Goal: Task Accomplishment & Management: Manage account settings

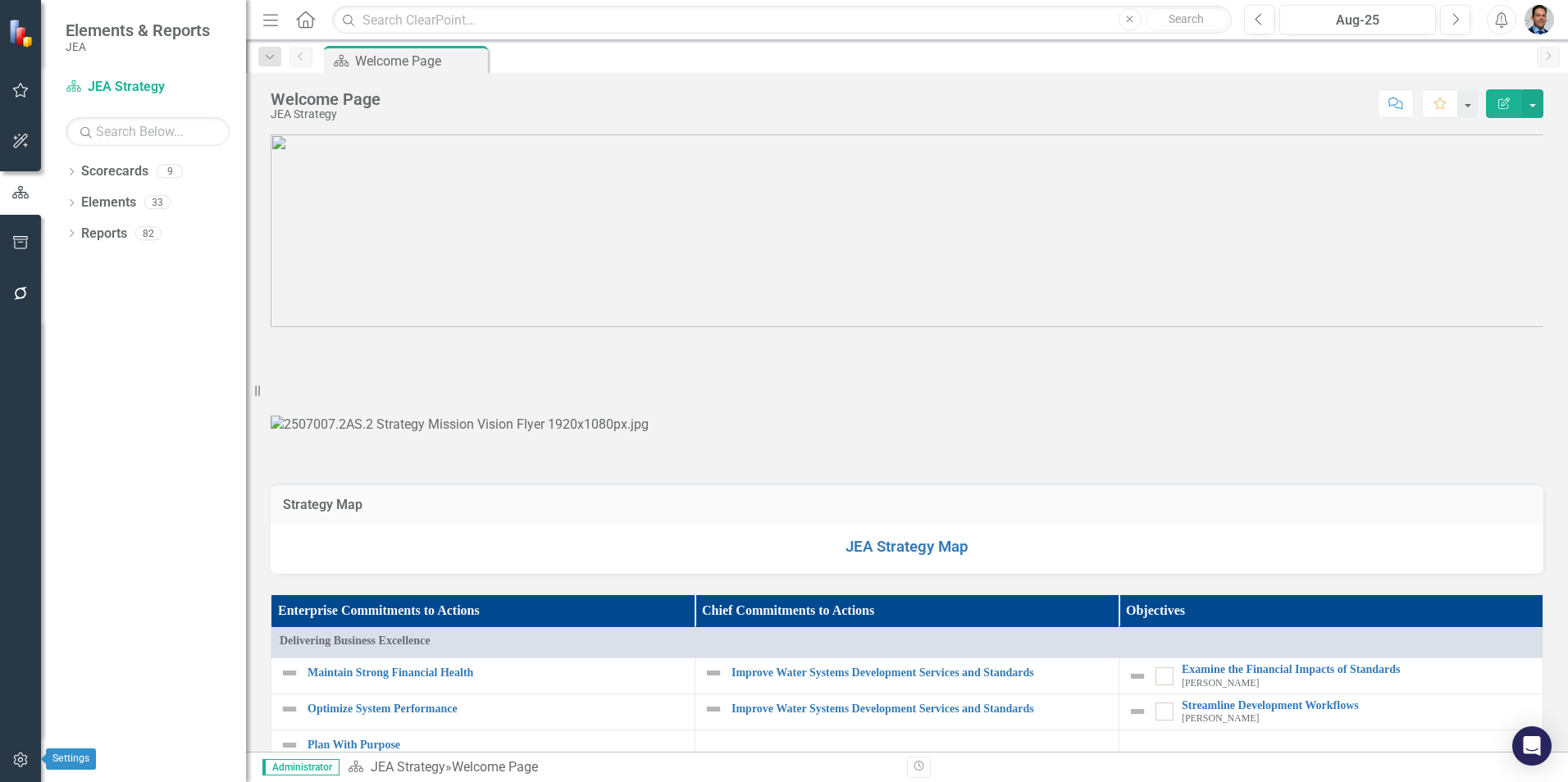
click at [15, 764] on icon "button" at bounding box center [21, 760] width 14 height 15
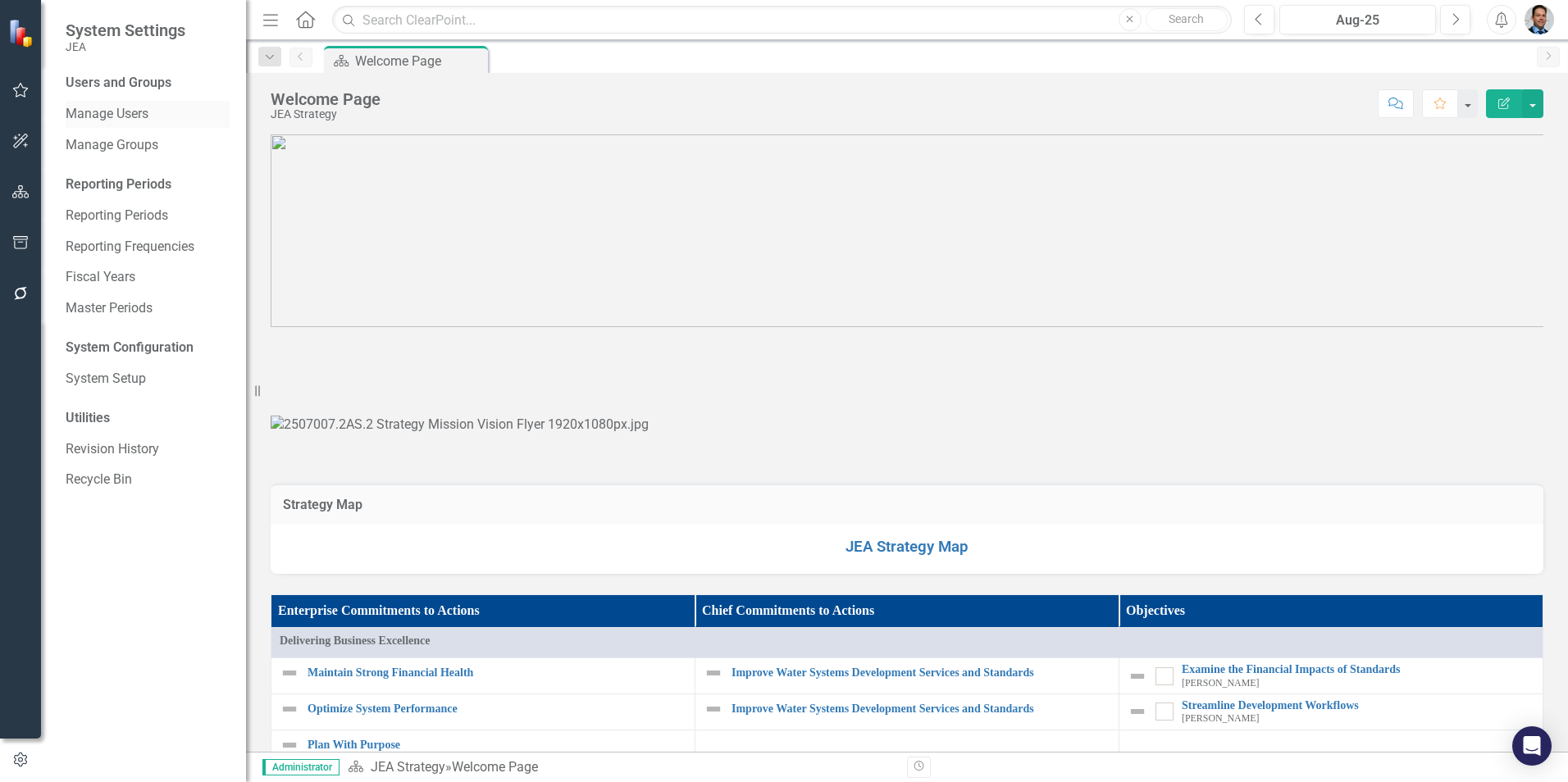
click at [119, 115] on link "Manage Users" at bounding box center [148, 114] width 164 height 19
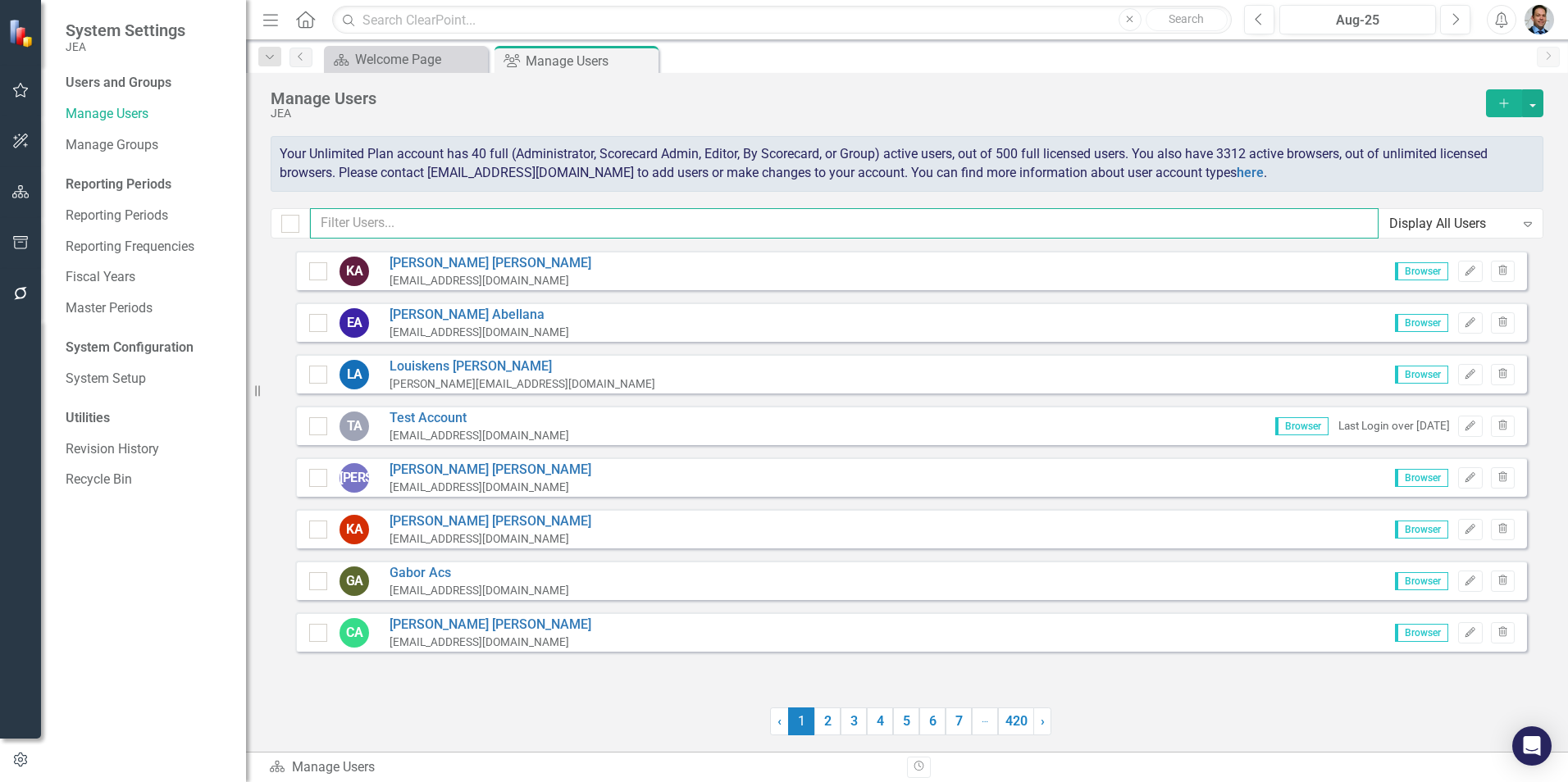
click at [340, 222] on input "text" at bounding box center [844, 224] width 1068 height 30
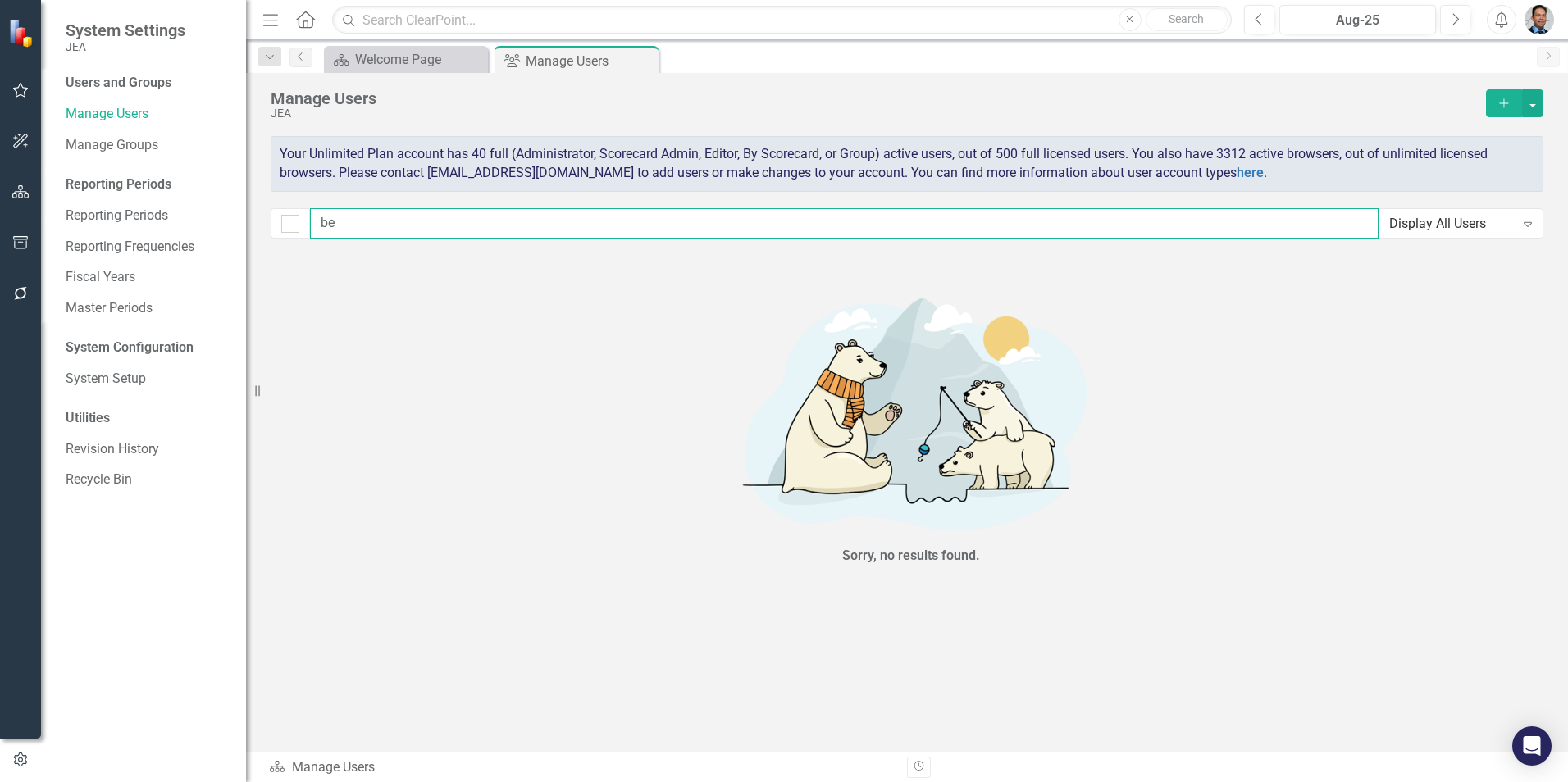
type input "b"
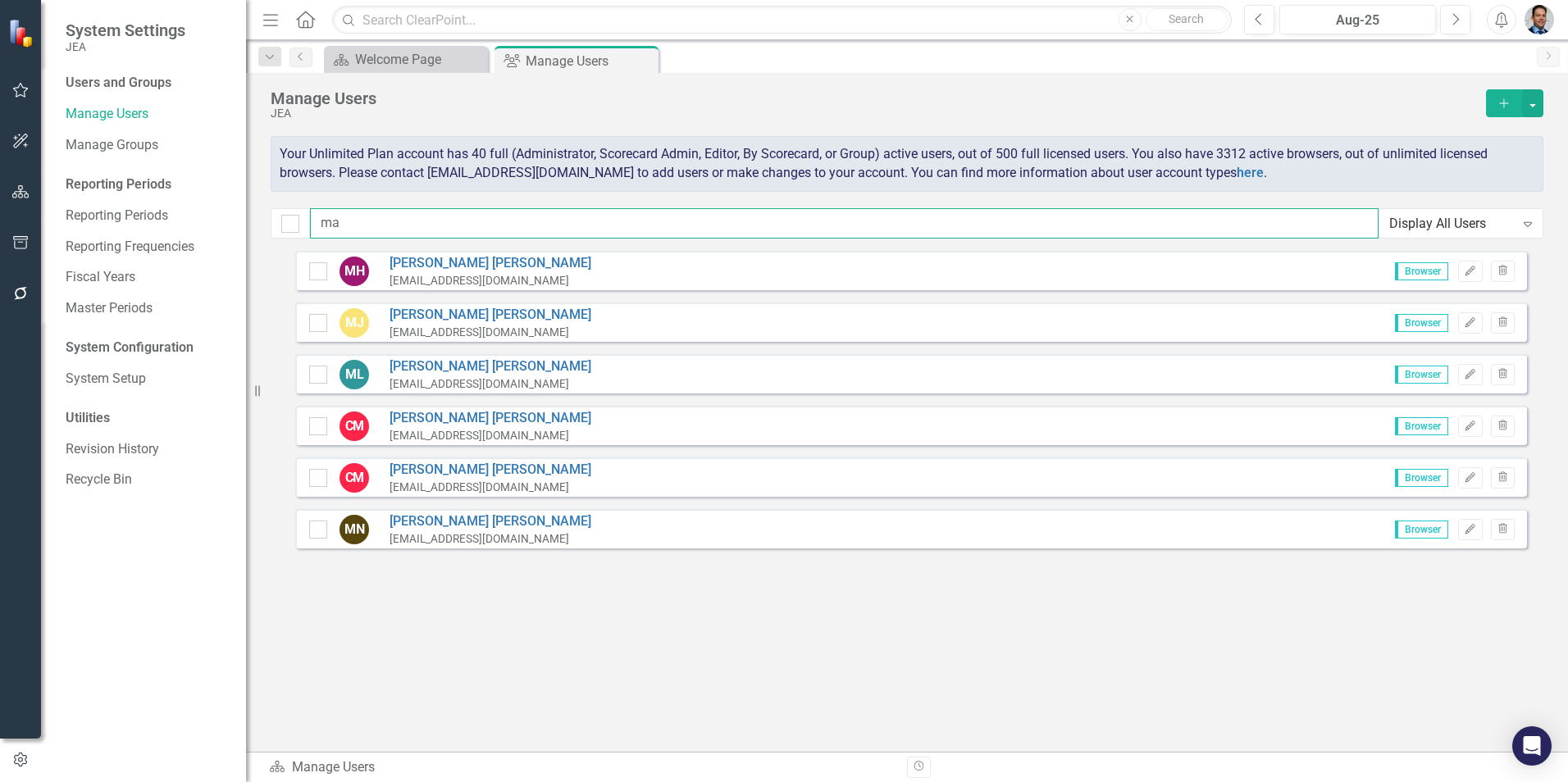
type input "m"
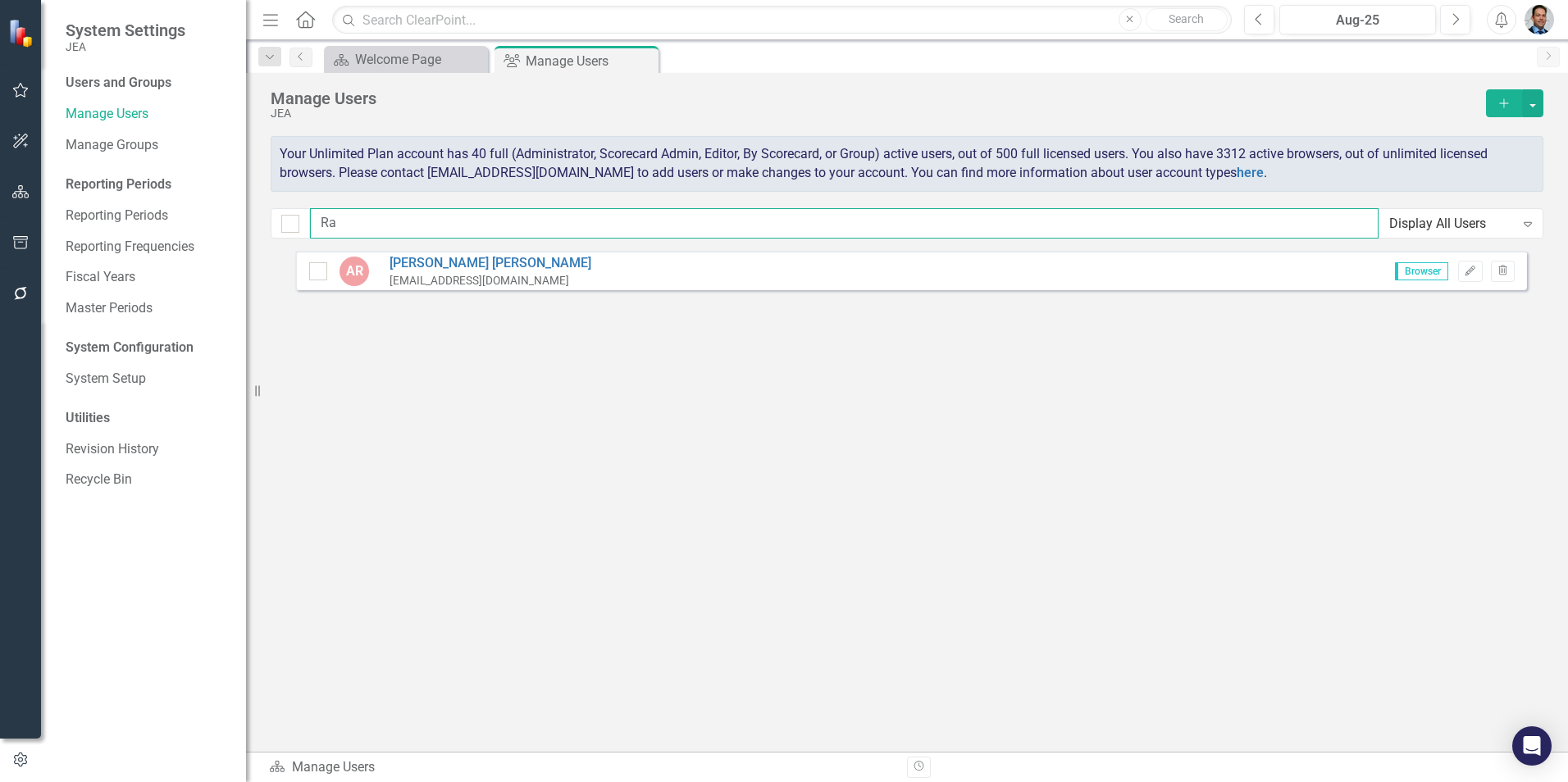
type input "R"
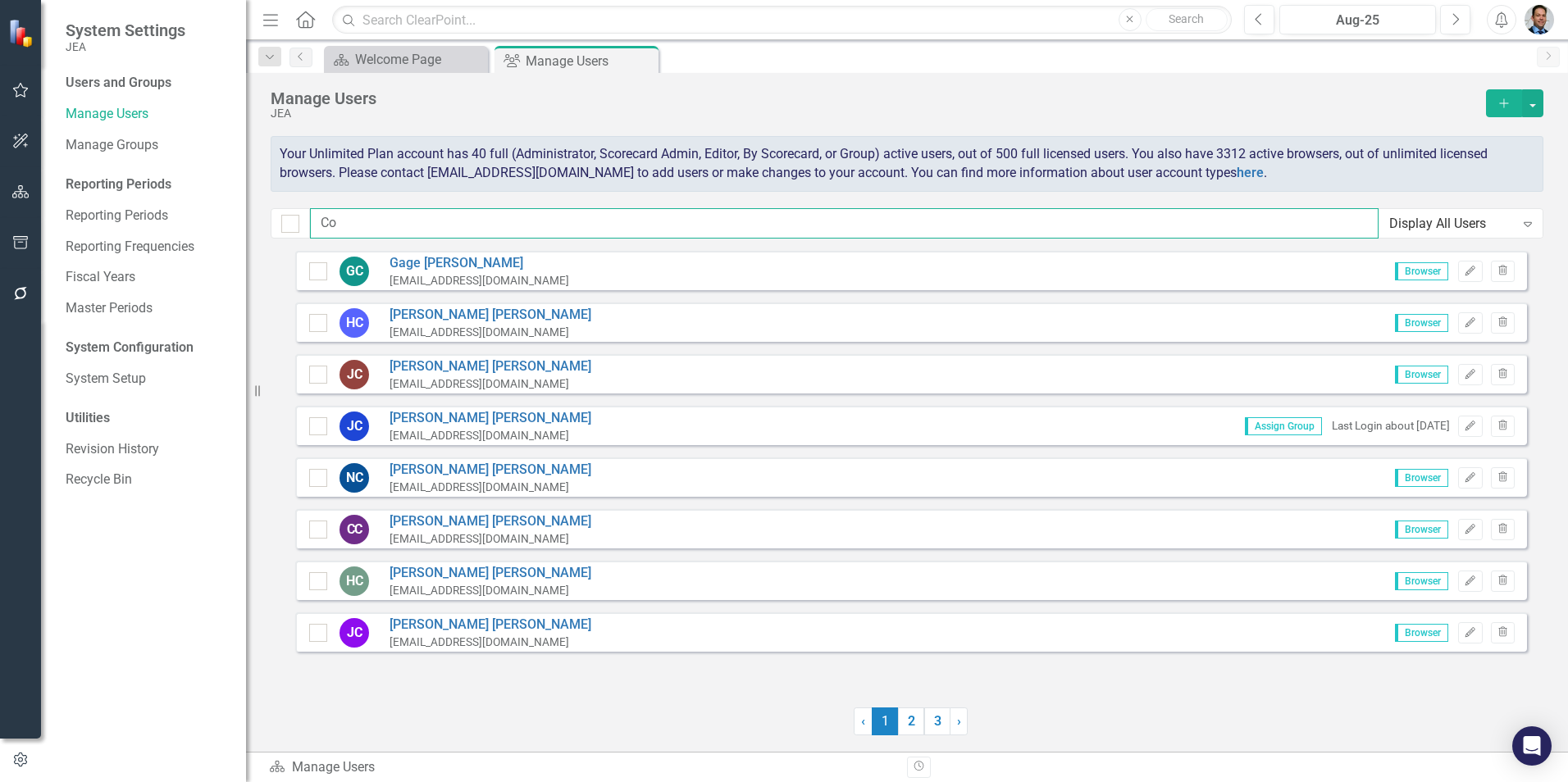
type input "C"
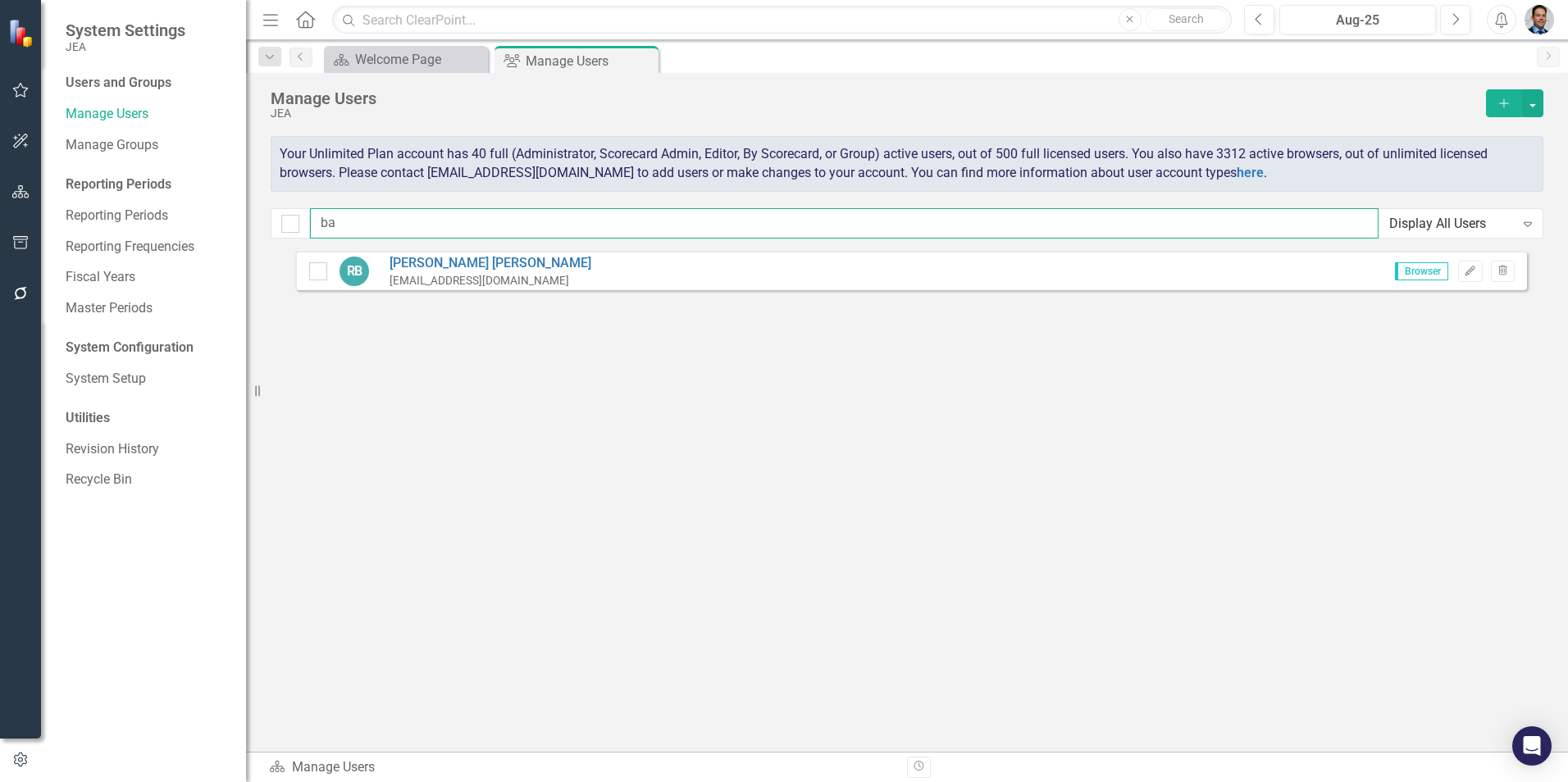
type input "b"
type input "G"
type input "M"
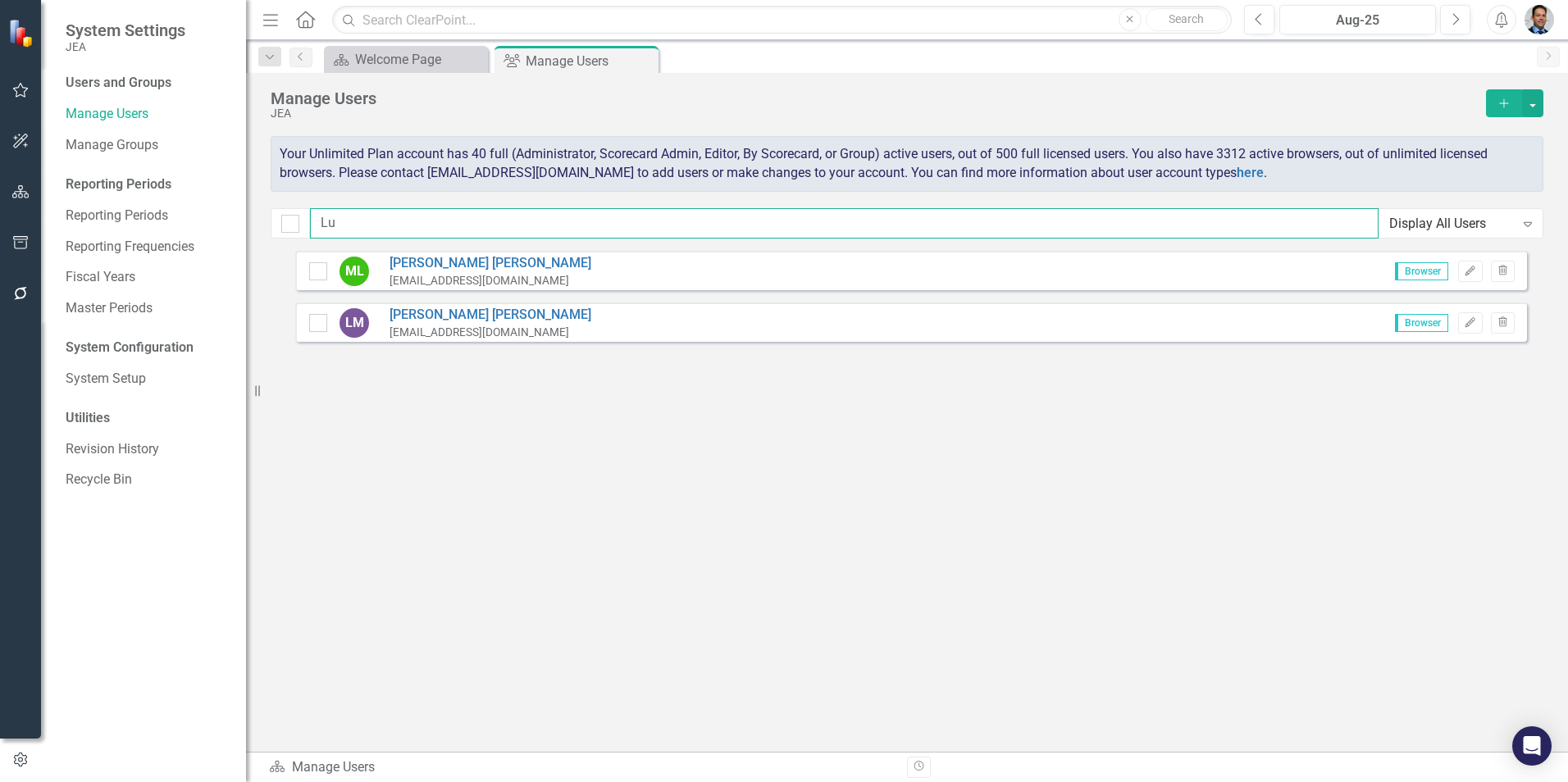
type input "L"
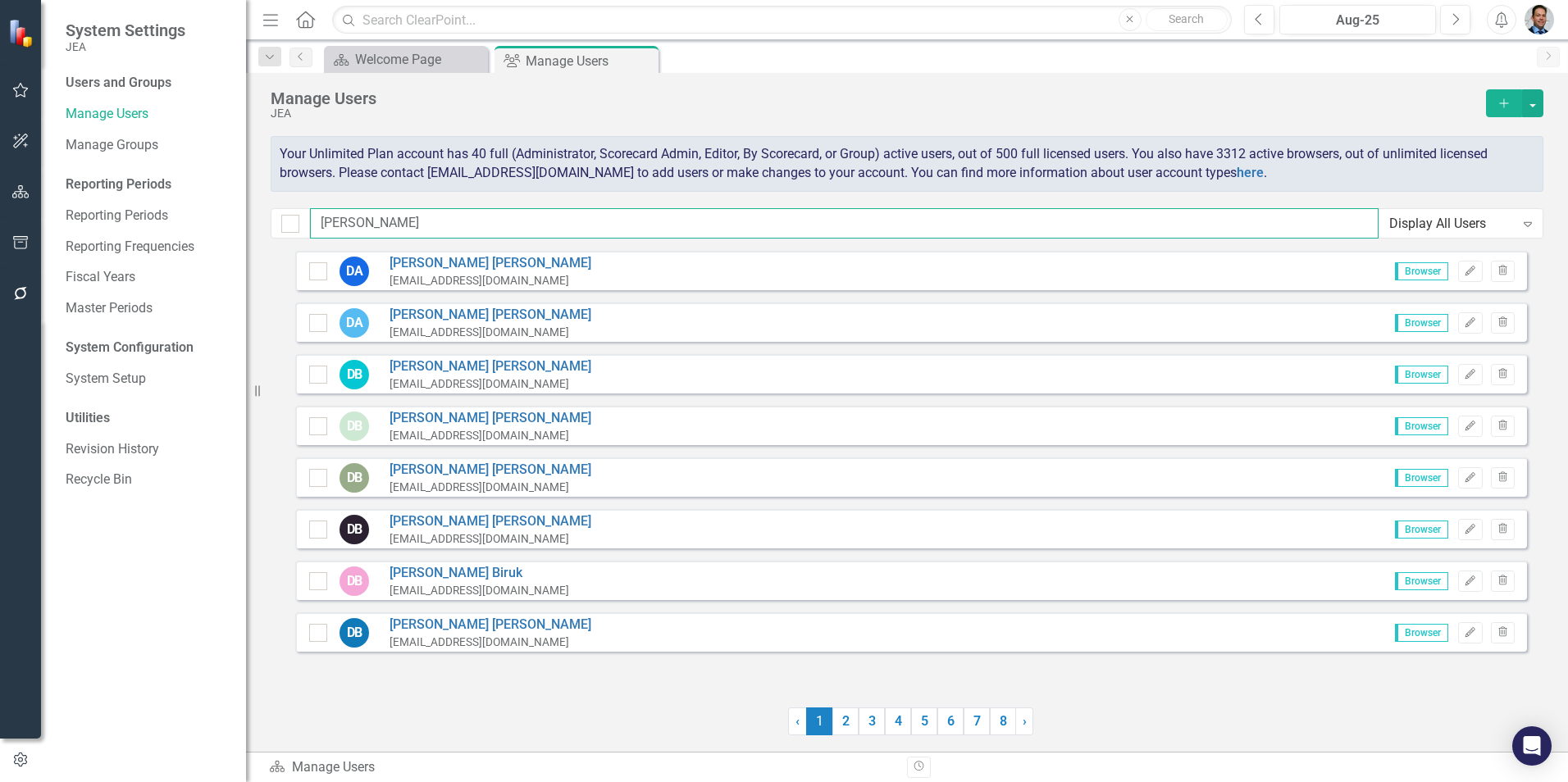
click at [391, 212] on input "[PERSON_NAME]" at bounding box center [844, 224] width 1068 height 30
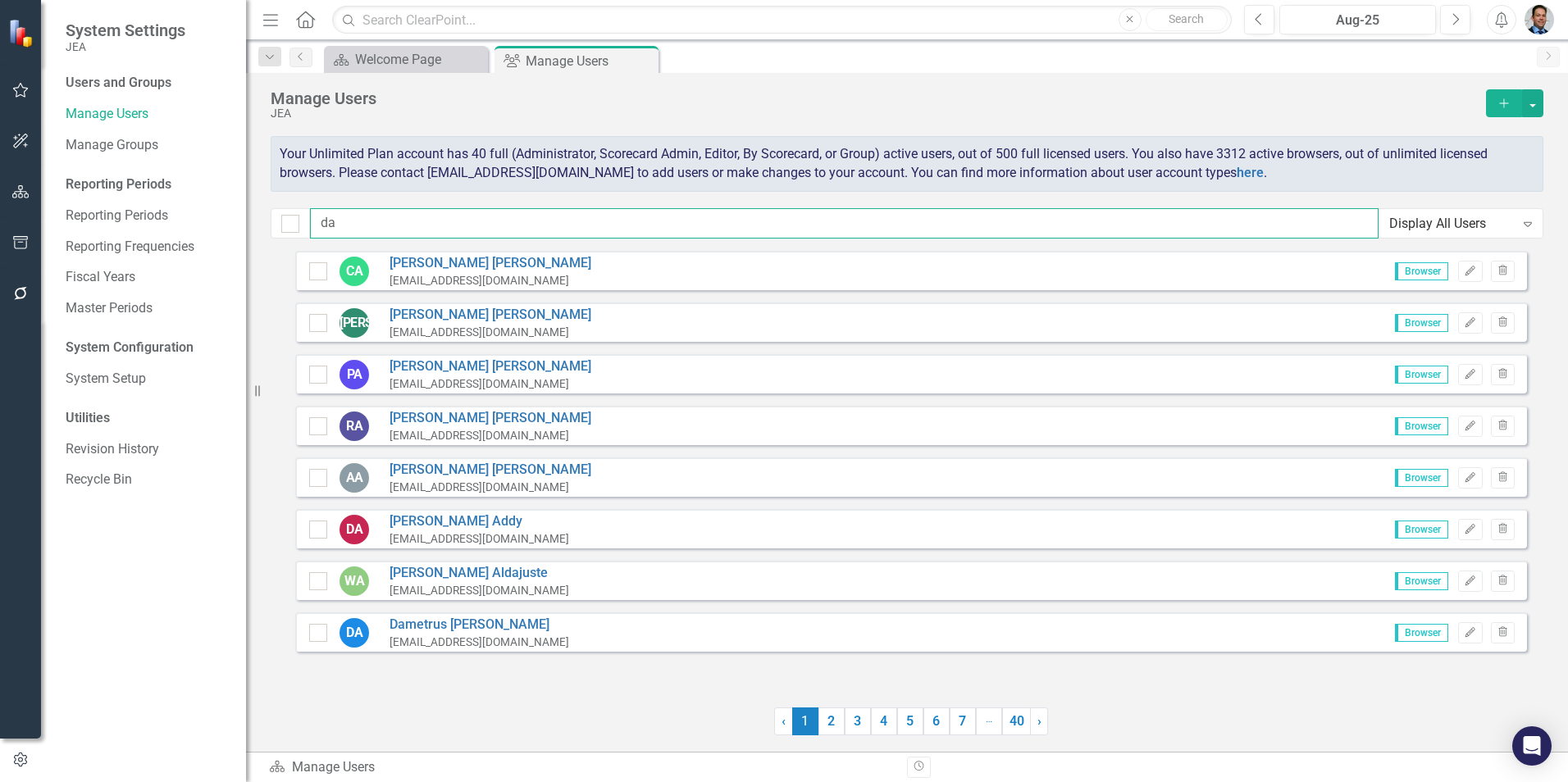
type input "d"
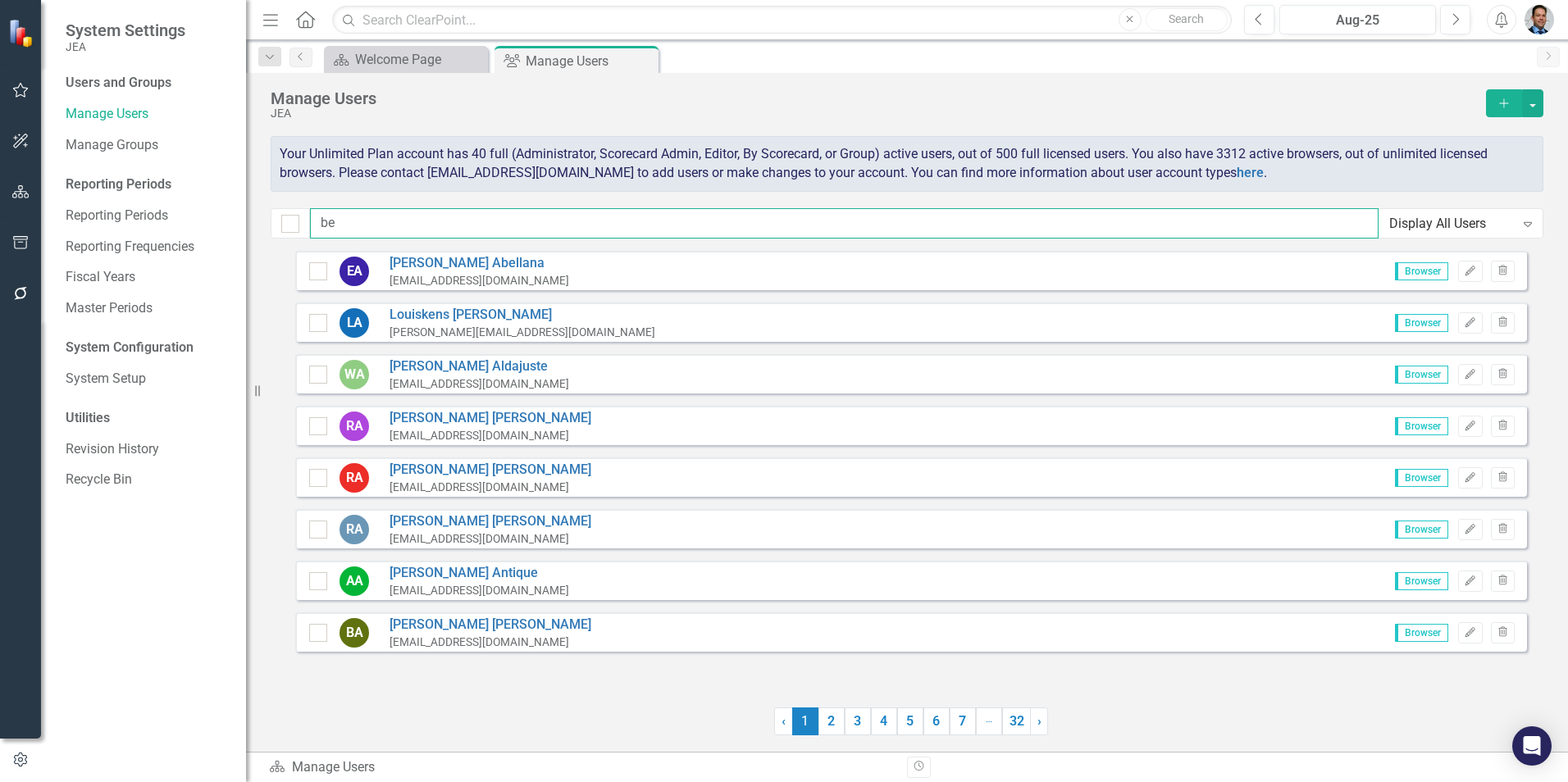
type input "b"
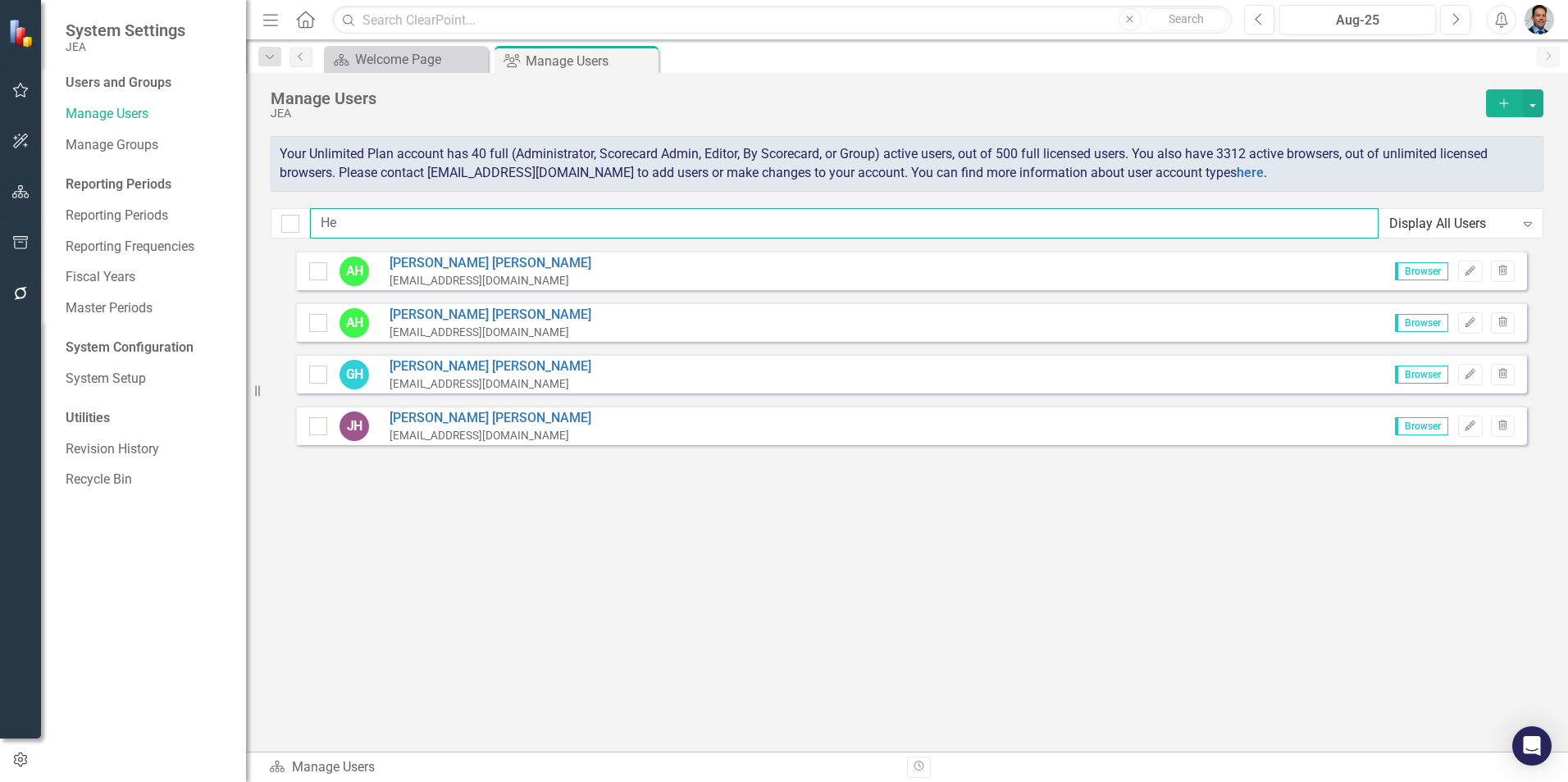
type input "H"
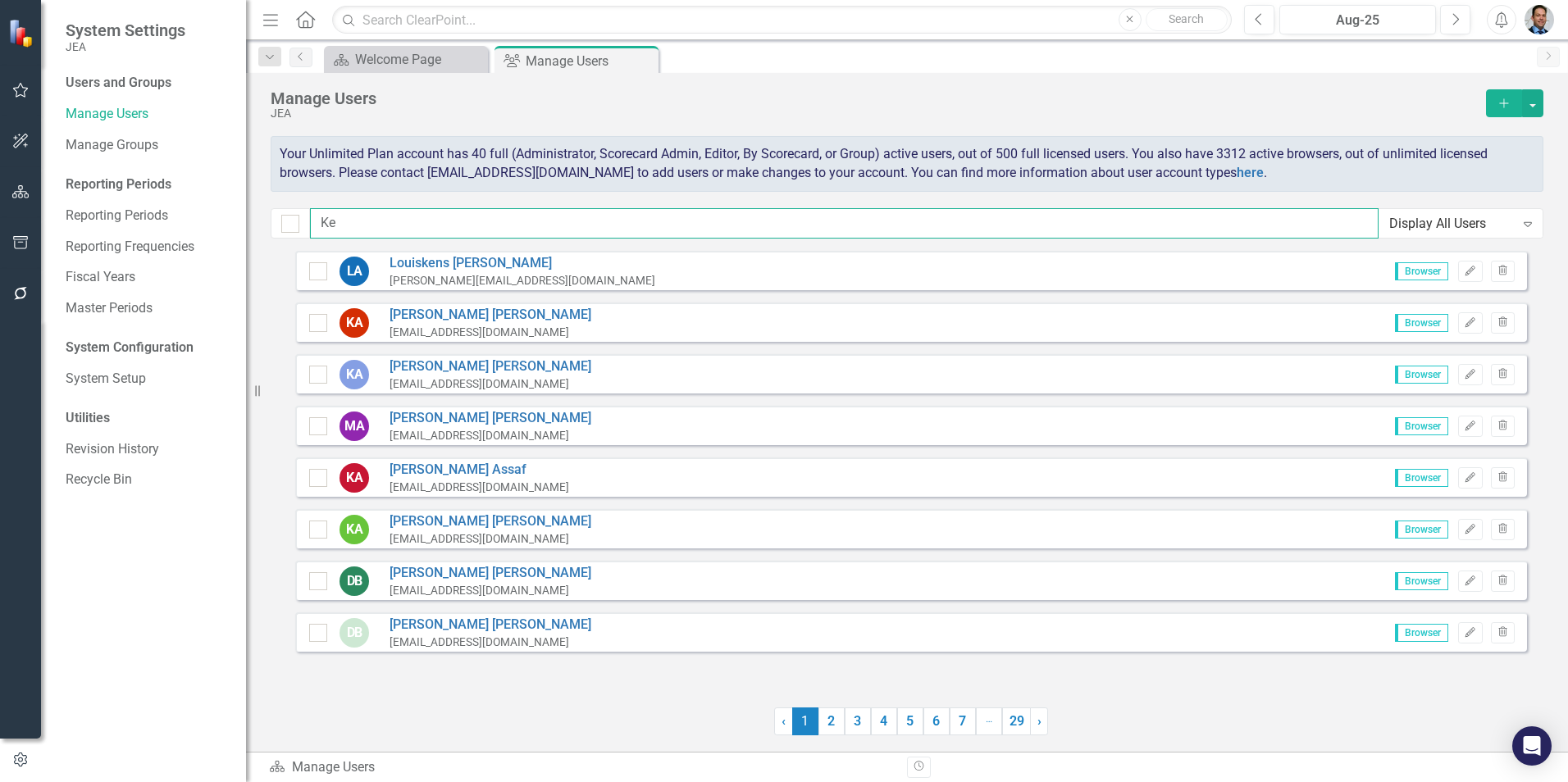
type input "K"
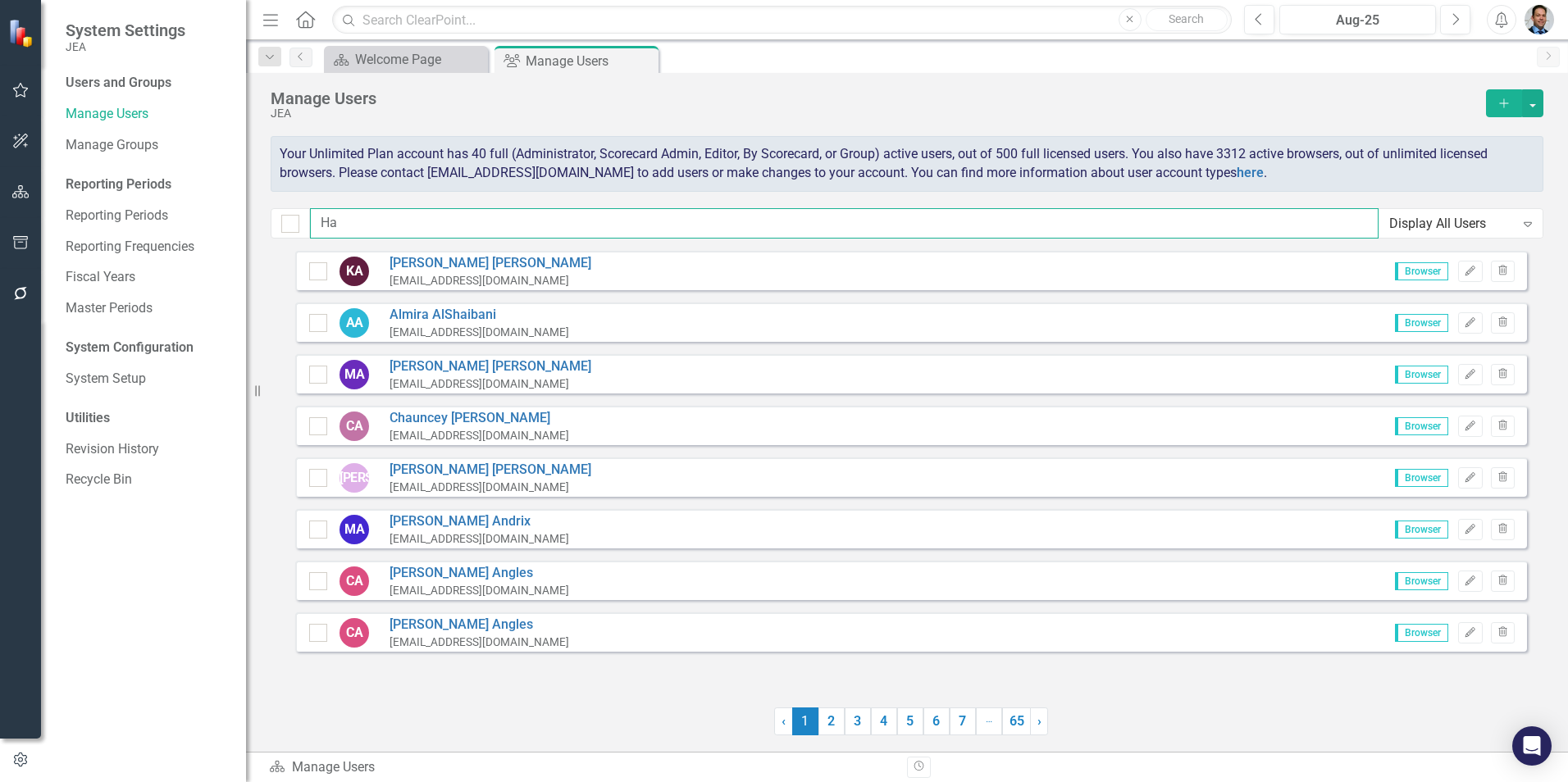
type input "H"
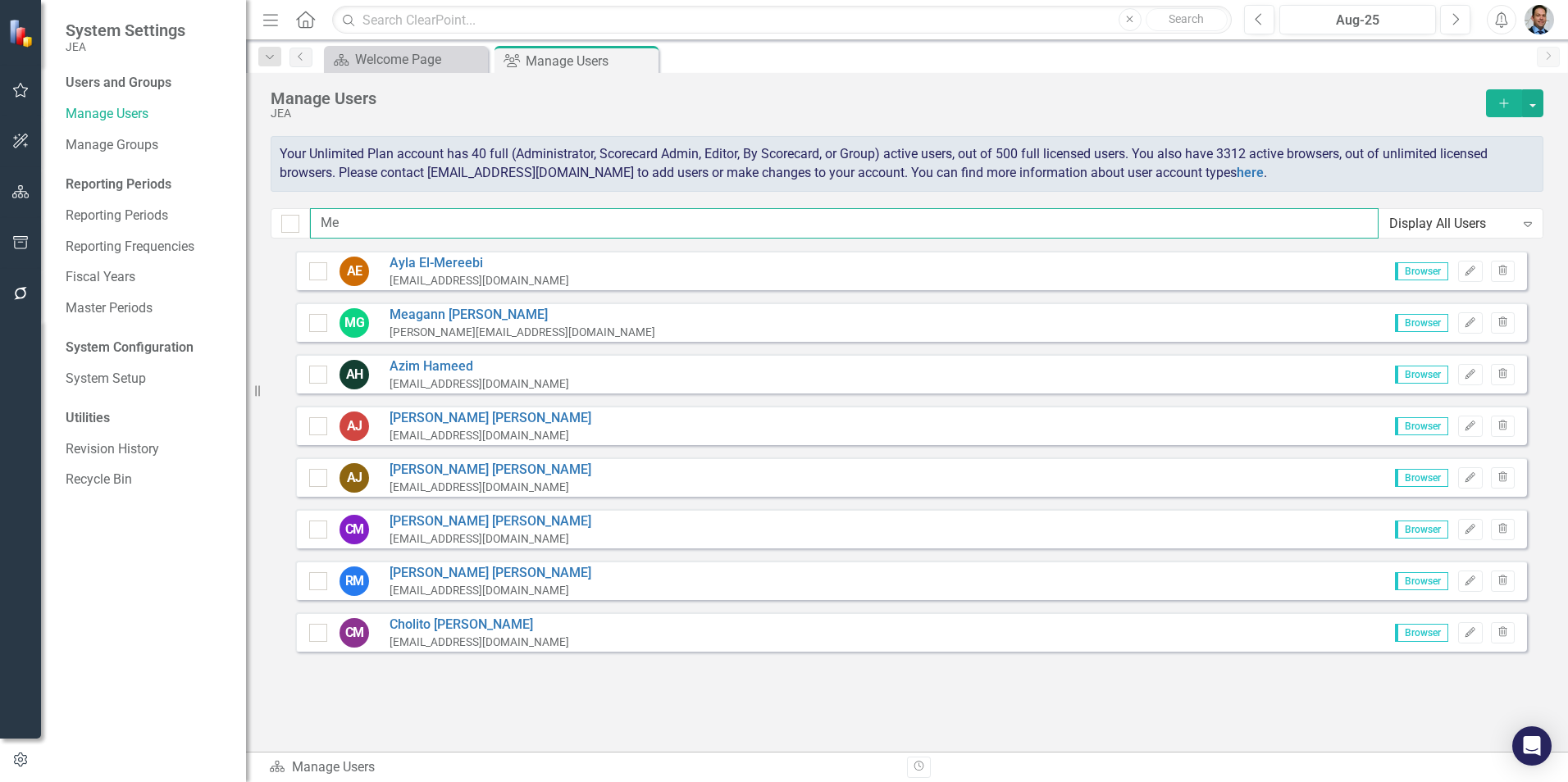
type input "M"
